Goal: Information Seeking & Learning: Find contact information

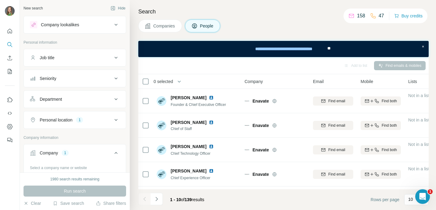
scroll to position [69, 0]
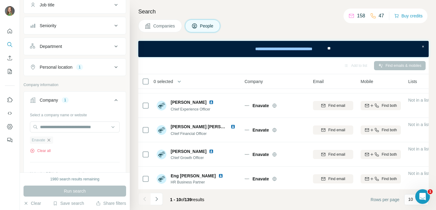
click at [49, 142] on icon "button" at bounding box center [48, 140] width 5 height 5
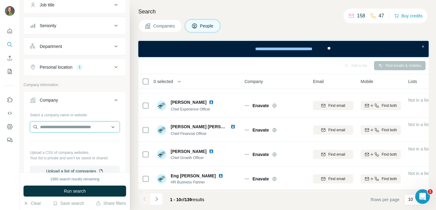
click at [42, 128] on input "text" at bounding box center [75, 127] width 90 height 11
paste input "**********"
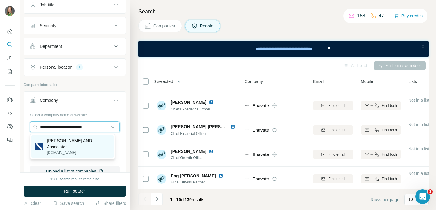
type input "**********"
click at [50, 144] on p "[PERSON_NAME] AND Associates" at bounding box center [78, 144] width 63 height 12
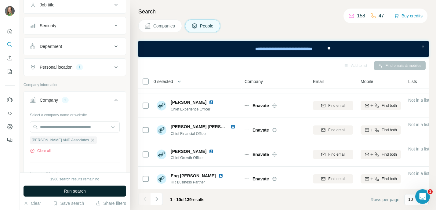
click at [76, 192] on span "Run search" at bounding box center [75, 191] width 22 height 6
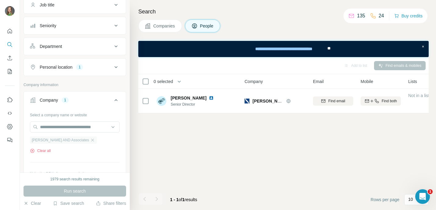
click at [89, 141] on span "[PERSON_NAME] AND Associates" at bounding box center [60, 141] width 57 height 6
click at [94, 142] on icon "button" at bounding box center [92, 140] width 5 height 5
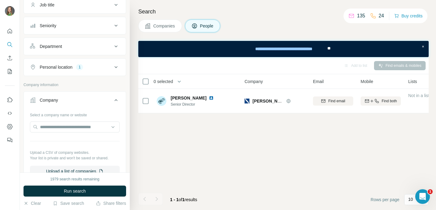
click at [112, 69] on icon at bounding box center [115, 67] width 7 height 7
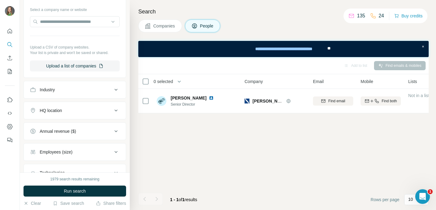
scroll to position [197, 0]
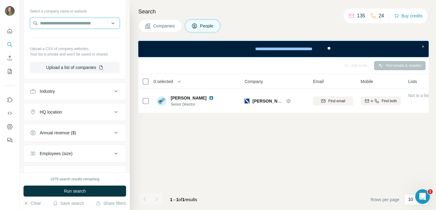
click at [77, 22] on input "text" at bounding box center [75, 23] width 90 height 11
paste input "**********"
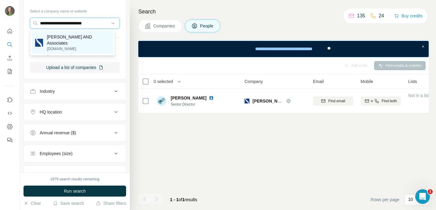
type input "**********"
click at [71, 38] on p "[PERSON_NAME] AND Associates" at bounding box center [78, 40] width 63 height 12
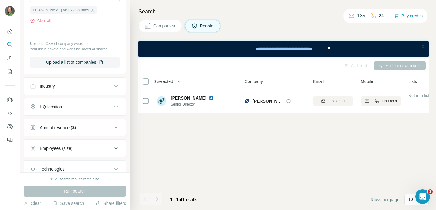
scroll to position [233, 0]
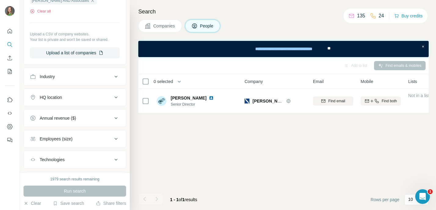
click at [77, 190] on div "Run search" at bounding box center [75, 191] width 103 height 11
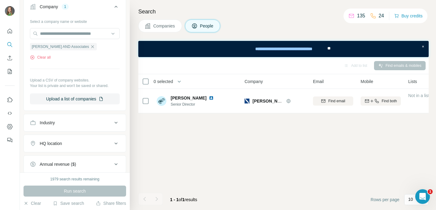
scroll to position [183, 0]
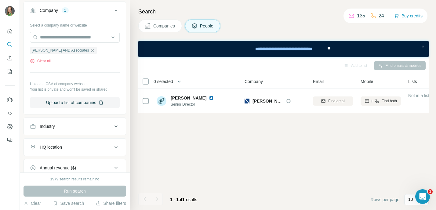
click at [77, 192] on div "Run search" at bounding box center [75, 191] width 103 height 11
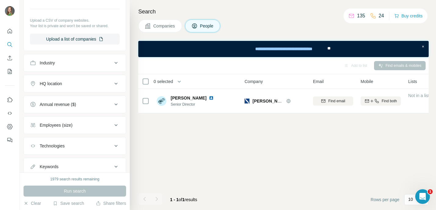
scroll to position [311, 0]
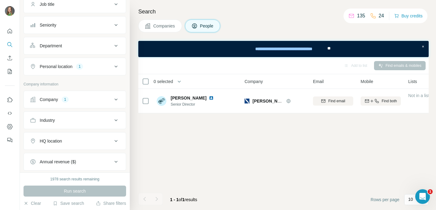
scroll to position [54, 0]
click at [56, 104] on button "Company 1" at bounding box center [75, 99] width 102 height 15
click at [94, 139] on icon "button" at bounding box center [92, 139] width 3 height 3
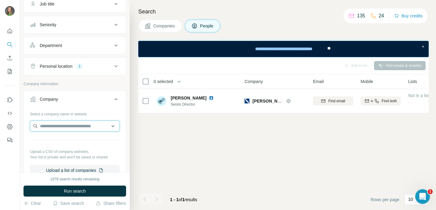
click at [77, 129] on input "text" at bounding box center [75, 126] width 90 height 11
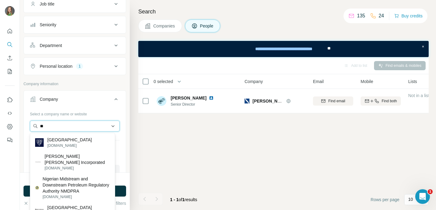
type input "*"
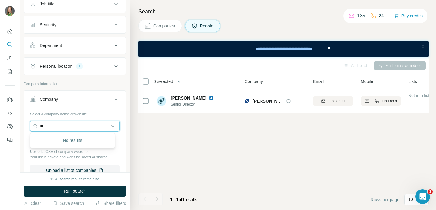
type input "*"
click at [134, 146] on div "Search Companies People Add to list Find emails & mobiles 0 selected People Com…" at bounding box center [283, 105] width 307 height 210
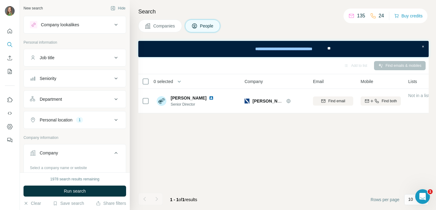
click at [87, 29] on button "Company lookalikes" at bounding box center [75, 24] width 102 height 15
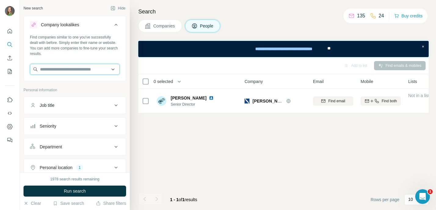
click at [79, 67] on input "text" at bounding box center [75, 69] width 90 height 11
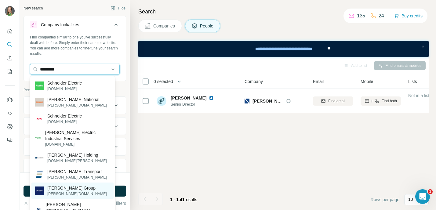
type input "*********"
click at [67, 188] on p "[PERSON_NAME] Group" at bounding box center [77, 188] width 60 height 6
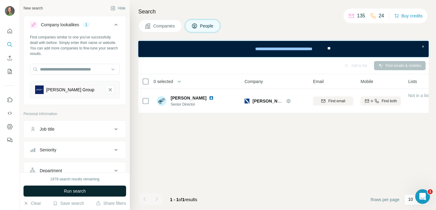
click at [87, 193] on button "Run search" at bounding box center [75, 191] width 103 height 11
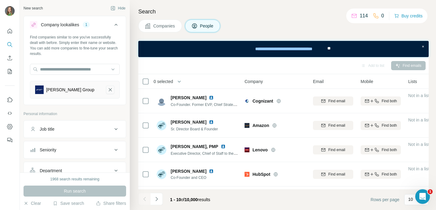
click at [108, 91] on icon "Schneider Group-remove-button" at bounding box center [111, 90] width 6 height 6
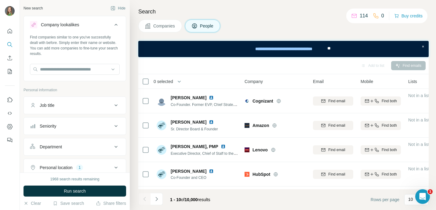
click at [113, 24] on icon at bounding box center [115, 24] width 7 height 7
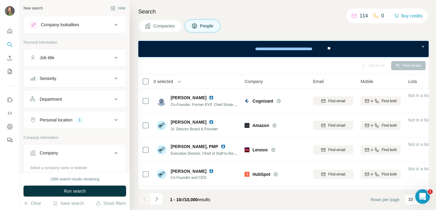
scroll to position [9, 0]
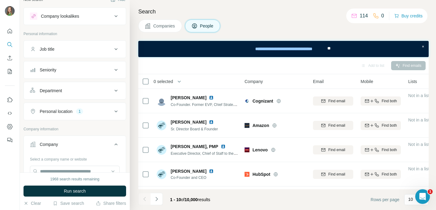
click at [165, 27] on span "Companies" at bounding box center [164, 26] width 22 height 6
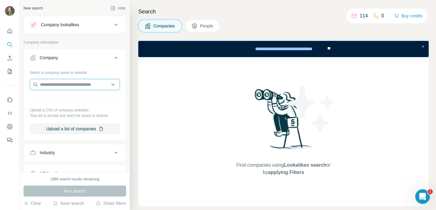
click at [71, 88] on input "text" at bounding box center [75, 84] width 90 height 11
paste input "**********"
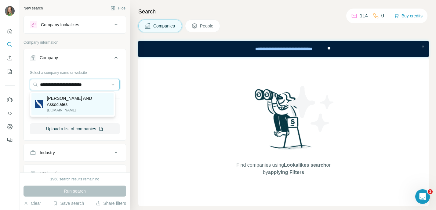
type input "**********"
click at [71, 98] on p "[PERSON_NAME] AND Associates" at bounding box center [78, 101] width 63 height 12
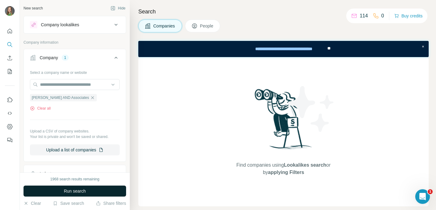
click at [80, 189] on span "Run search" at bounding box center [75, 191] width 22 height 6
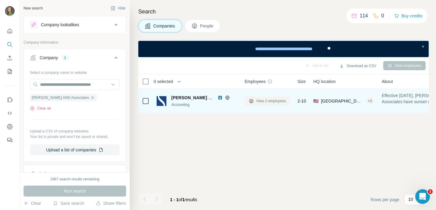
click at [270, 102] on span "View 2 employees" at bounding box center [271, 101] width 30 height 6
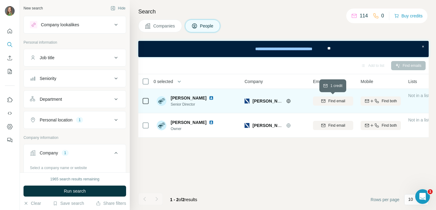
click at [340, 102] on span "Find email" at bounding box center [337, 101] width 17 height 6
